Goal: Information Seeking & Learning: Learn about a topic

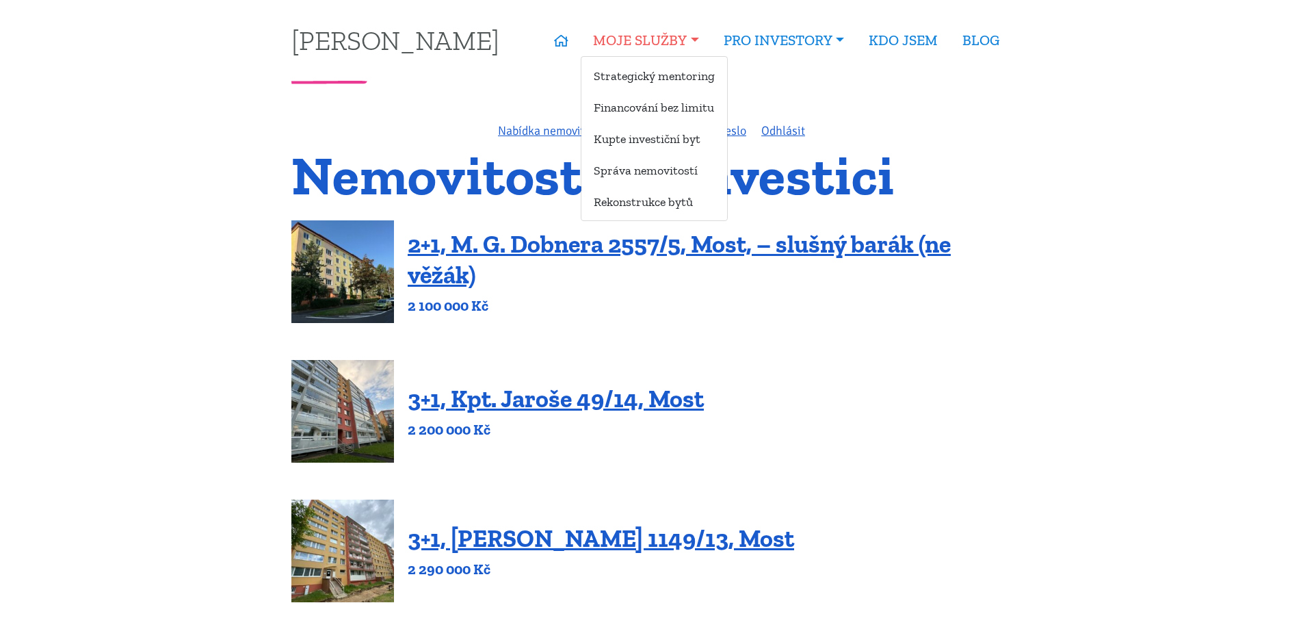
click at [639, 46] on link "MOJE SLUŽBY" at bounding box center [646, 40] width 130 height 31
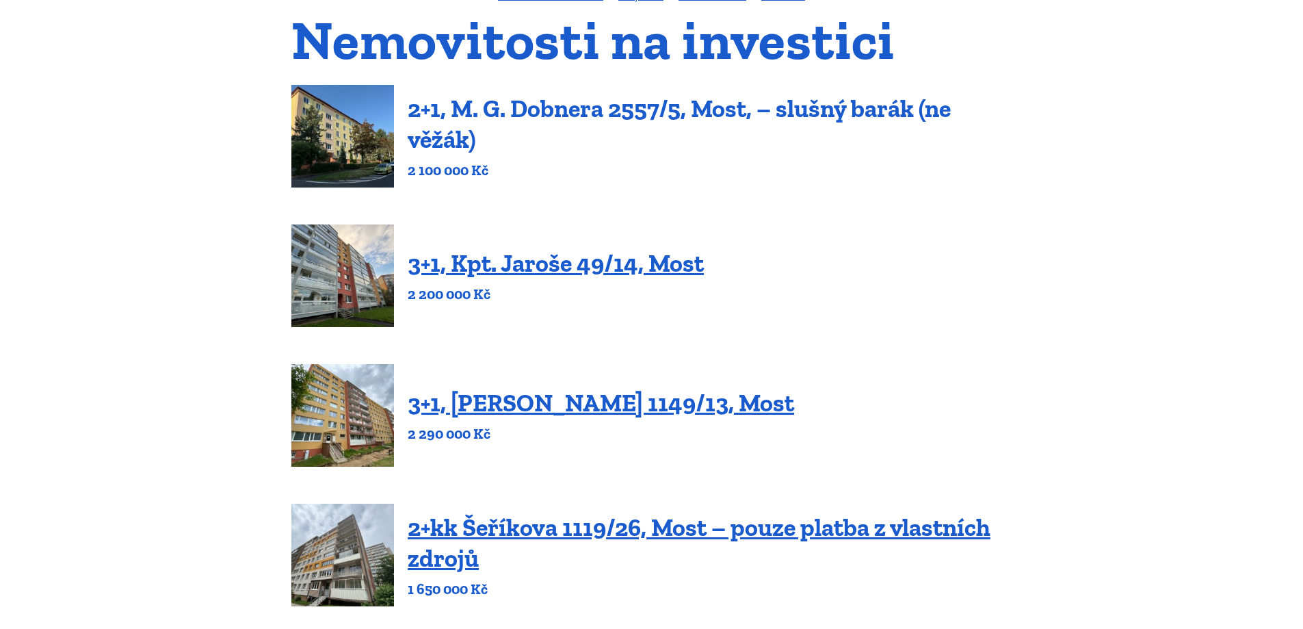
scroll to position [137, 0]
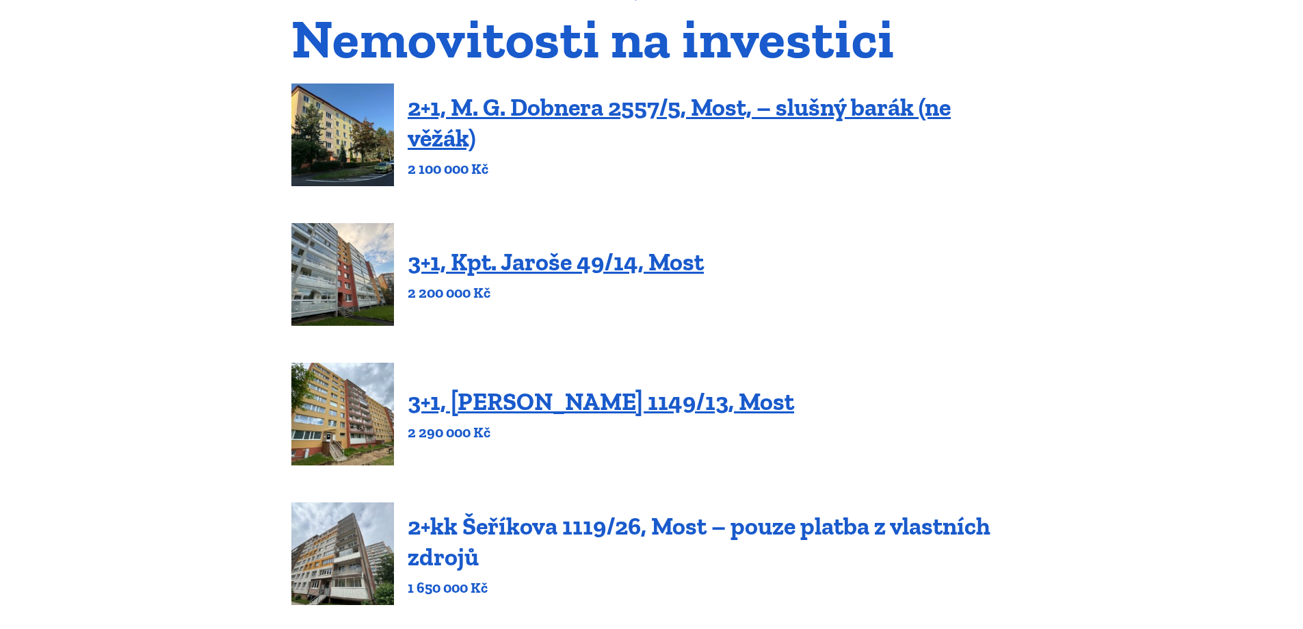
click at [536, 525] on link "2+kk Šeříkova 1119/26, Most – pouze platba z vlastních zdrojů" at bounding box center [699, 541] width 583 height 60
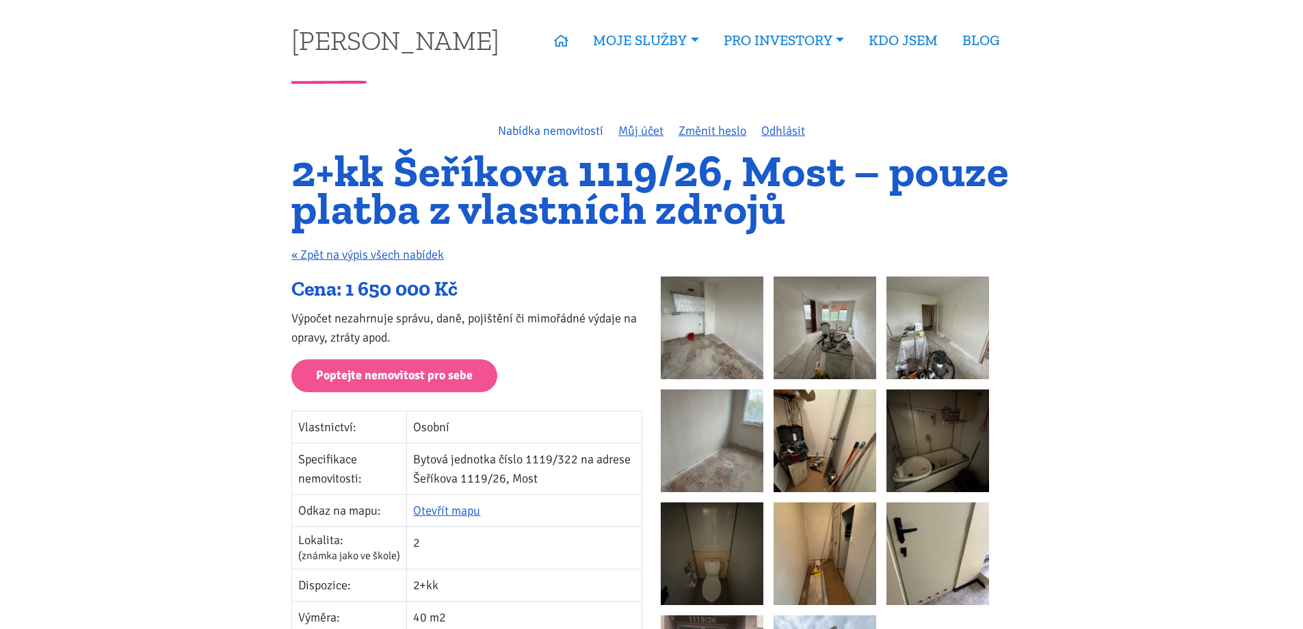
click at [553, 133] on link "Nabídka nemovitostí" at bounding box center [550, 130] width 105 height 15
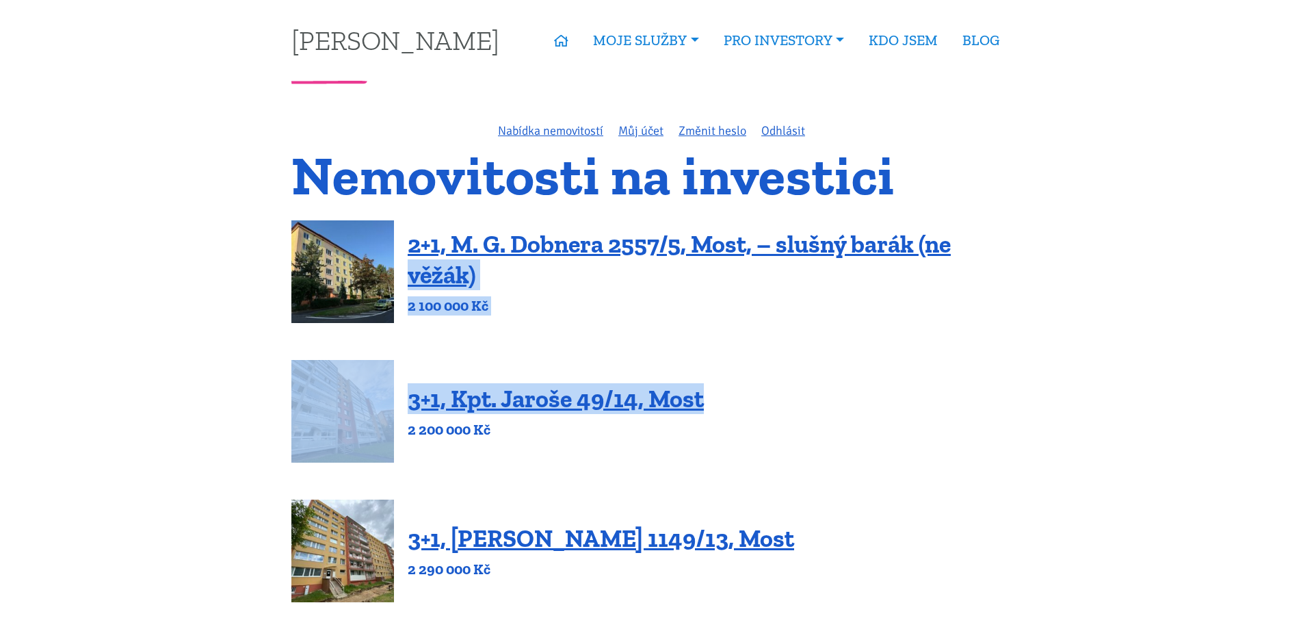
drag, startPoint x: 1290, startPoint y: 217, endPoint x: 1313, endPoint y: 401, distance: 185.4
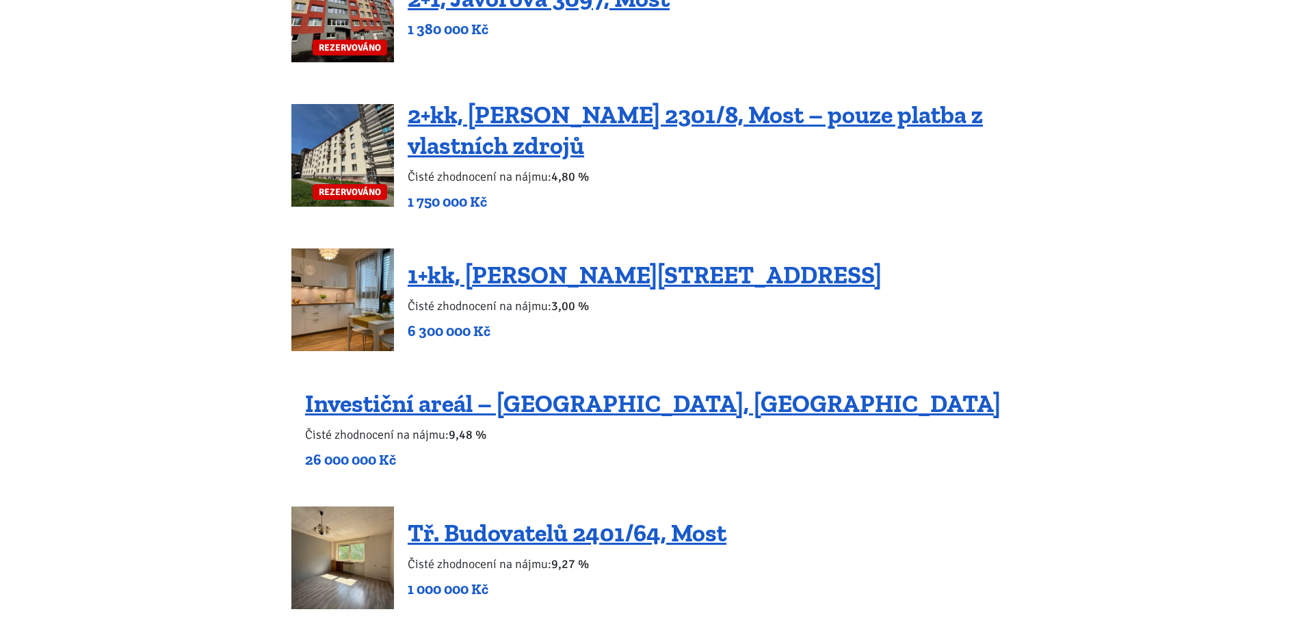
scroll to position [1110, 0]
